Goal: Transaction & Acquisition: Purchase product/service

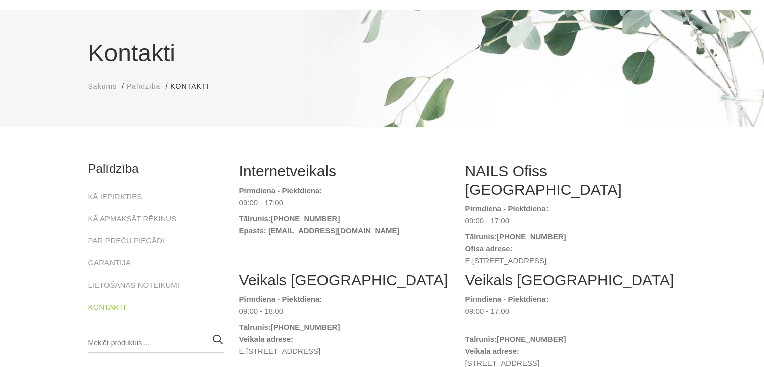
scroll to position [58, 0]
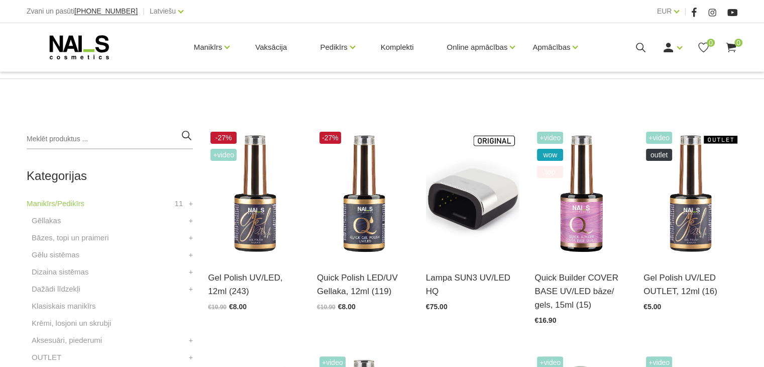
scroll to position [198, 0]
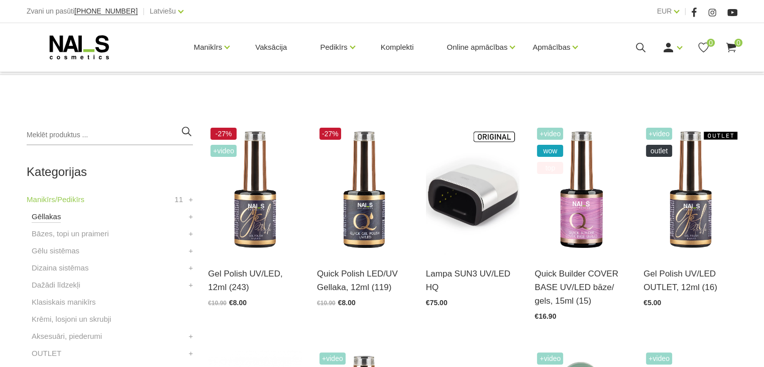
click at [46, 214] on link "Gēllakas" at bounding box center [46, 217] width 29 height 12
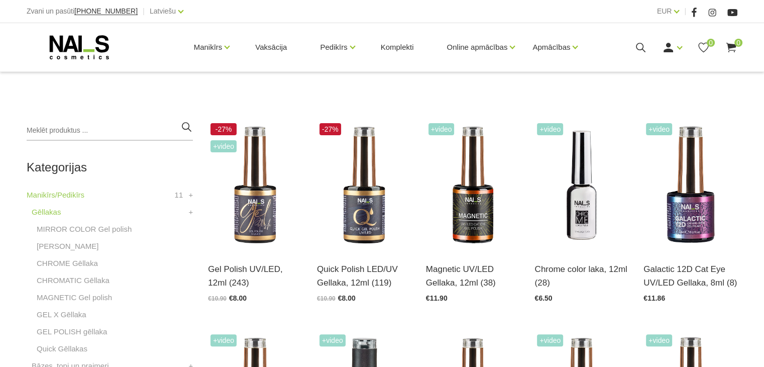
scroll to position [194, 0]
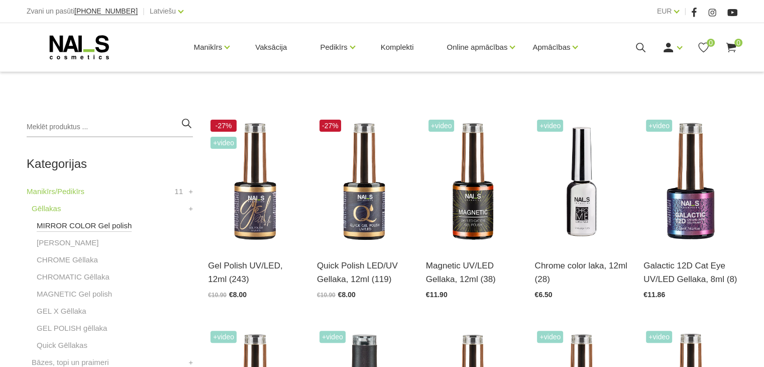
click at [106, 222] on link "MIRROR COLOR Gel polish" at bounding box center [84, 226] width 95 height 12
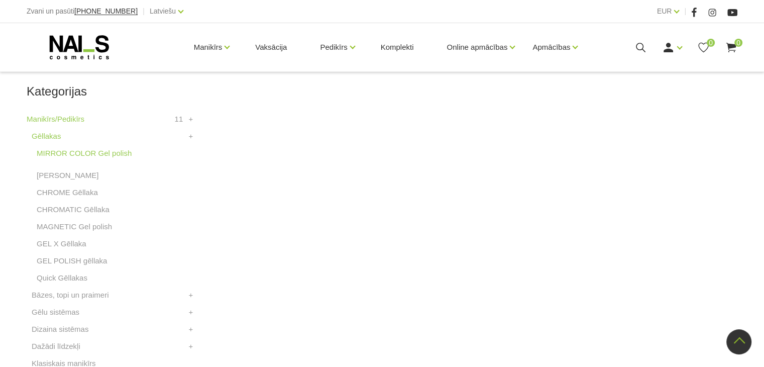
scroll to position [190, 0]
